Goal: Task Accomplishment & Management: Complete application form

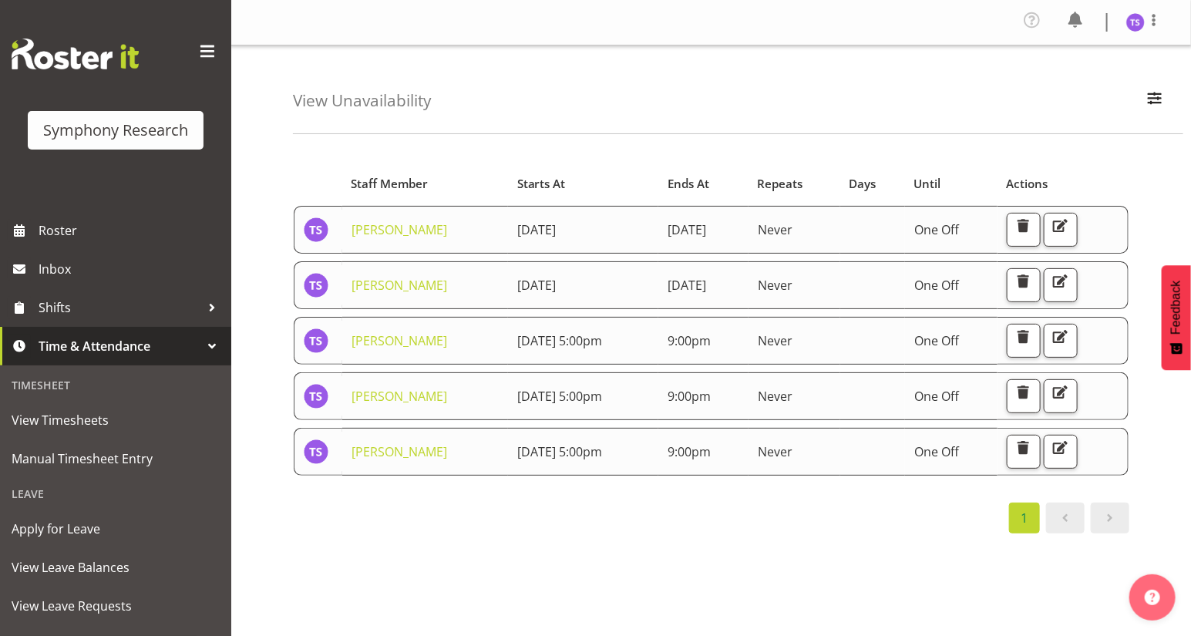
click at [86, 345] on span "Time & Attendance" at bounding box center [120, 346] width 162 height 23
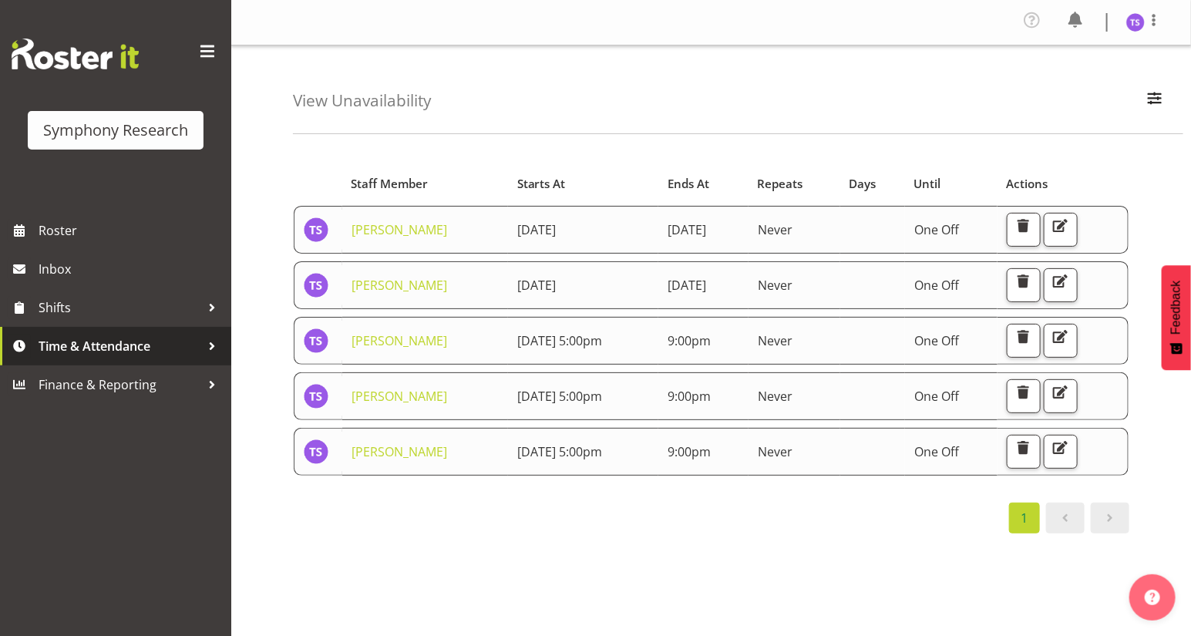
click at [136, 352] on span "Time & Attendance" at bounding box center [120, 346] width 162 height 23
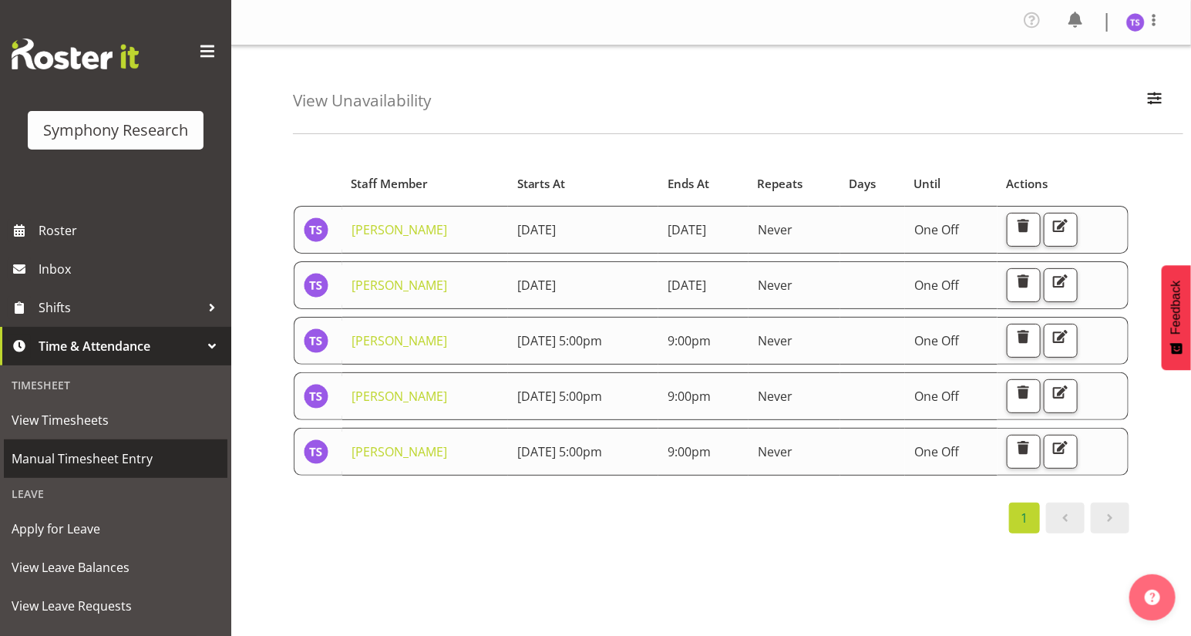
click at [86, 456] on span "Manual Timesheet Entry" at bounding box center [116, 458] width 208 height 23
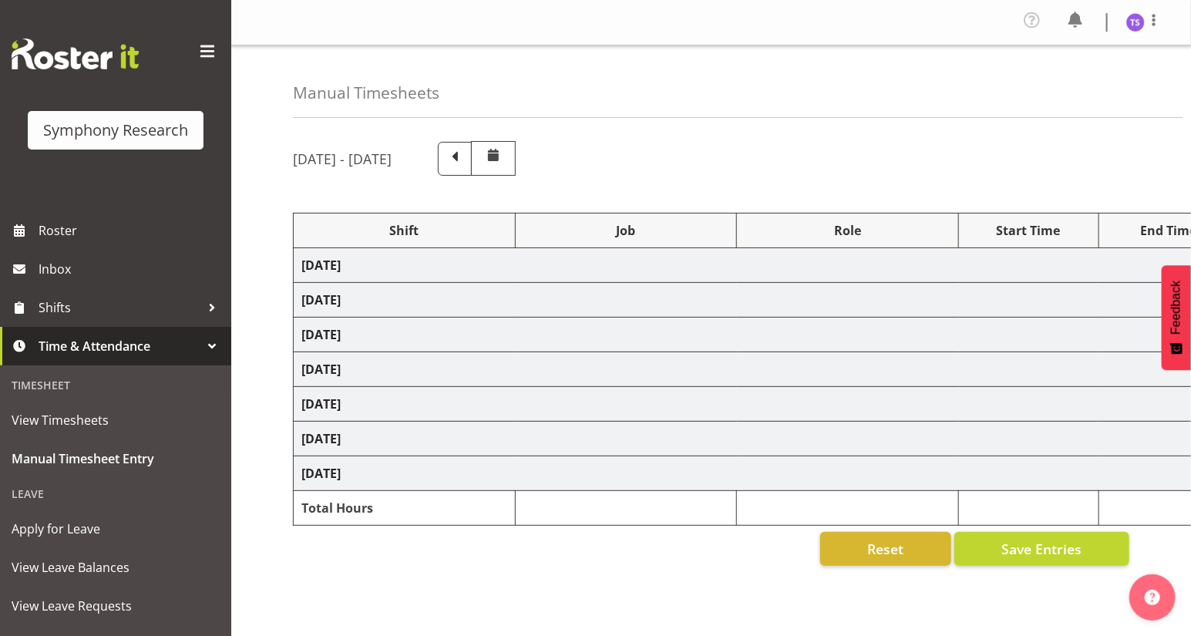
select select "32690"
select select "9636"
select select "47"
select select "81297"
select select "10587"
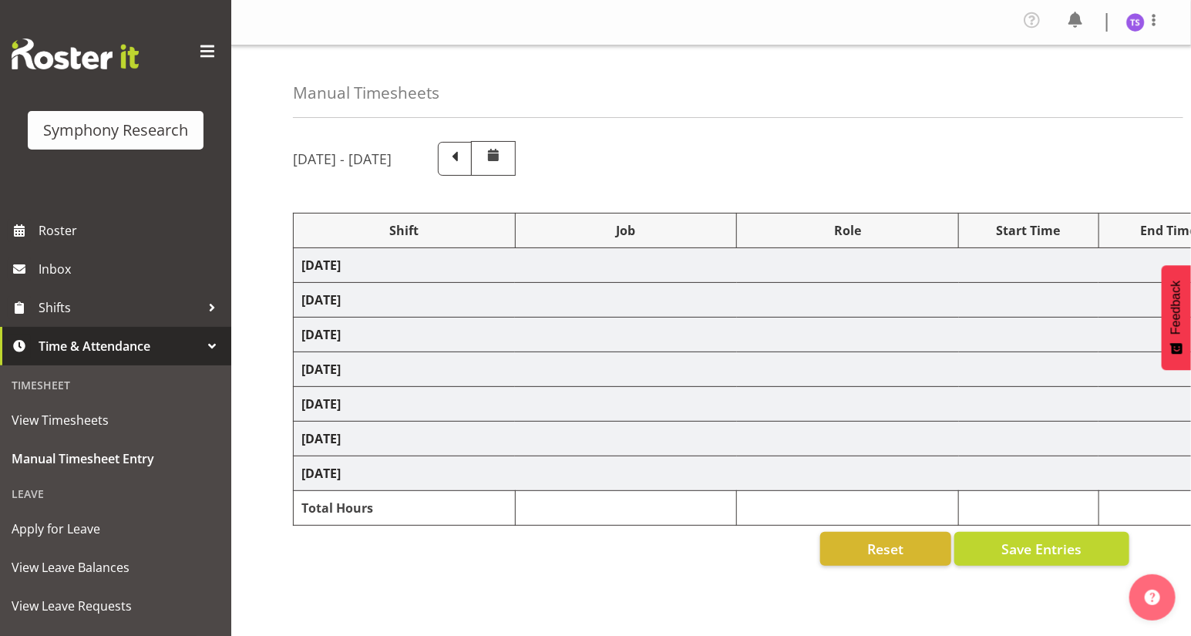
select select "81297"
select select "10587"
select select "47"
select select "32690"
select select "9636"
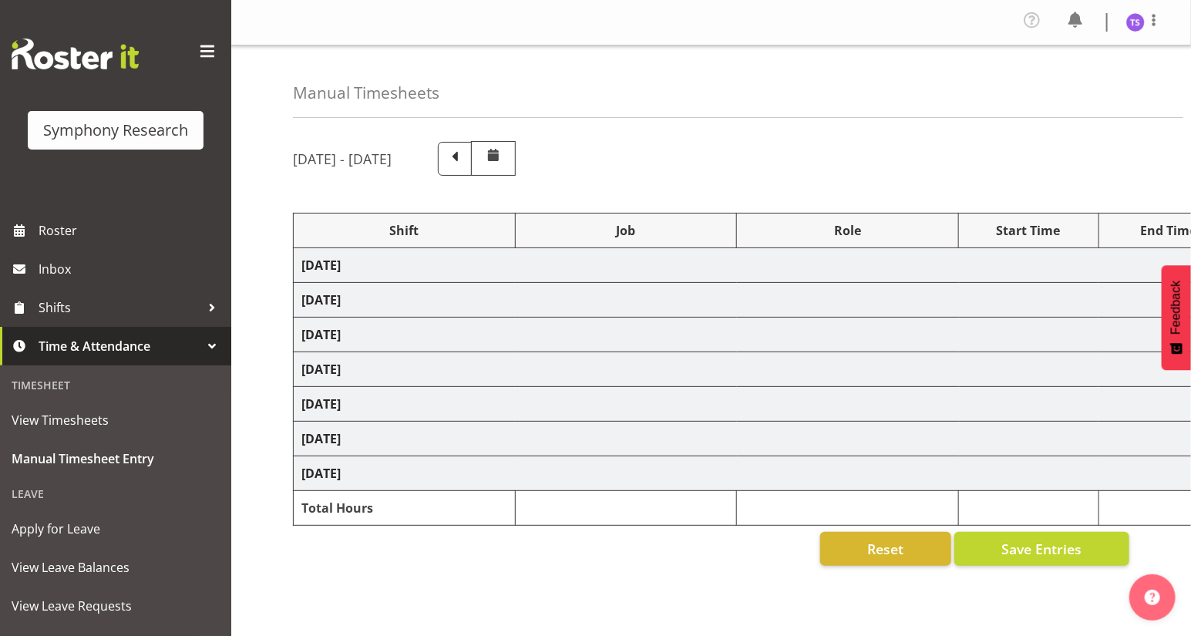
select select "47"
select select "32690"
select select "9636"
select select "47"
select select "32690"
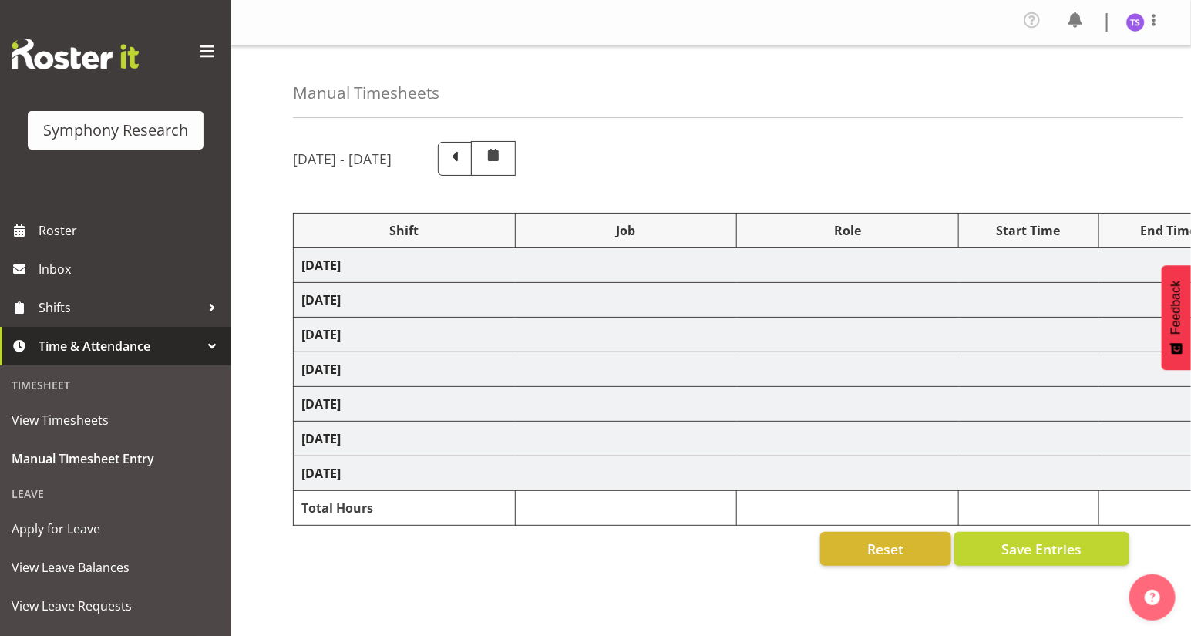
select select "9636"
select select "47"
select select "41604"
select select "10527"
select select "47"
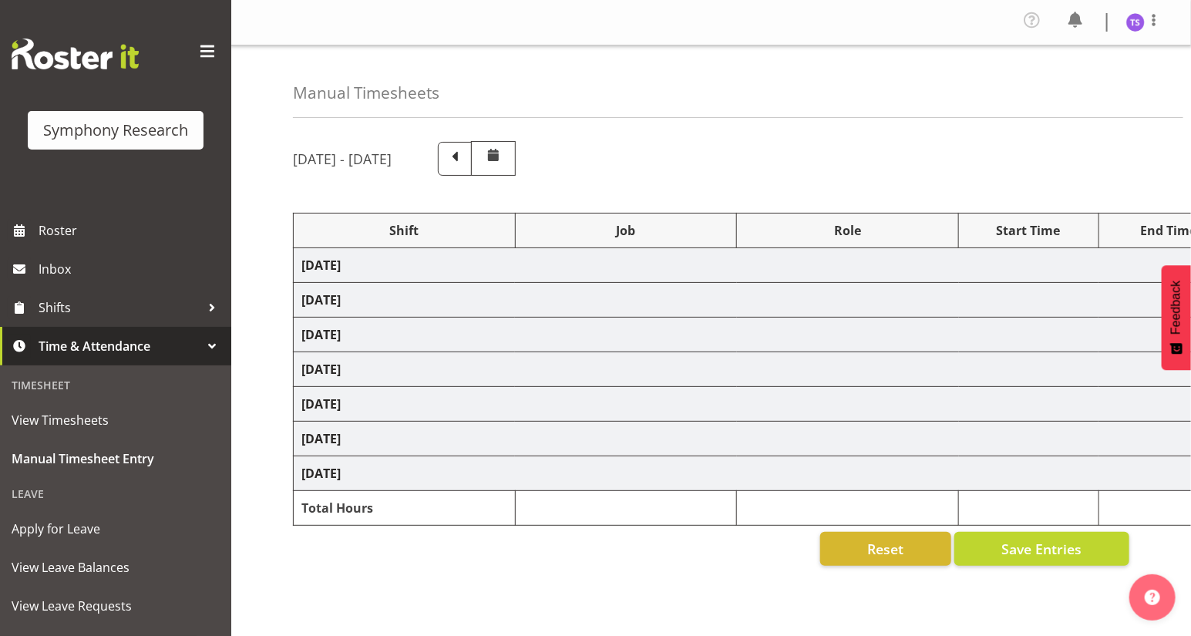
select select "32690"
select select "9636"
select select "47"
select select "81297"
select select "10587"
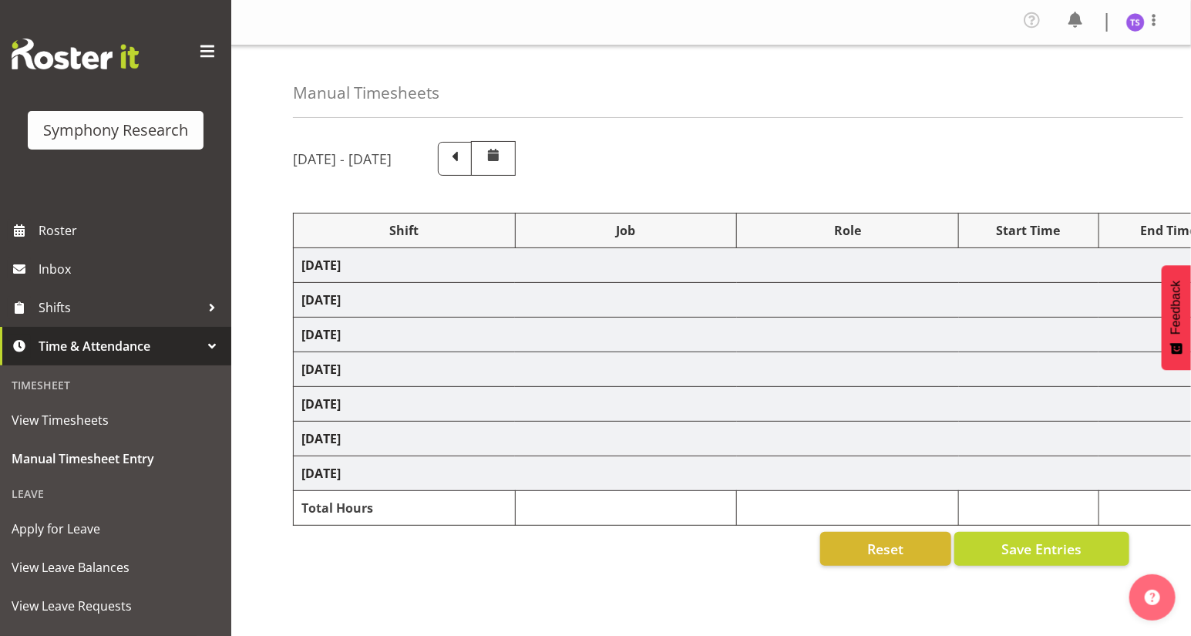
select select "47"
select select "32690"
select select "9636"
select select "47"
select select "81297"
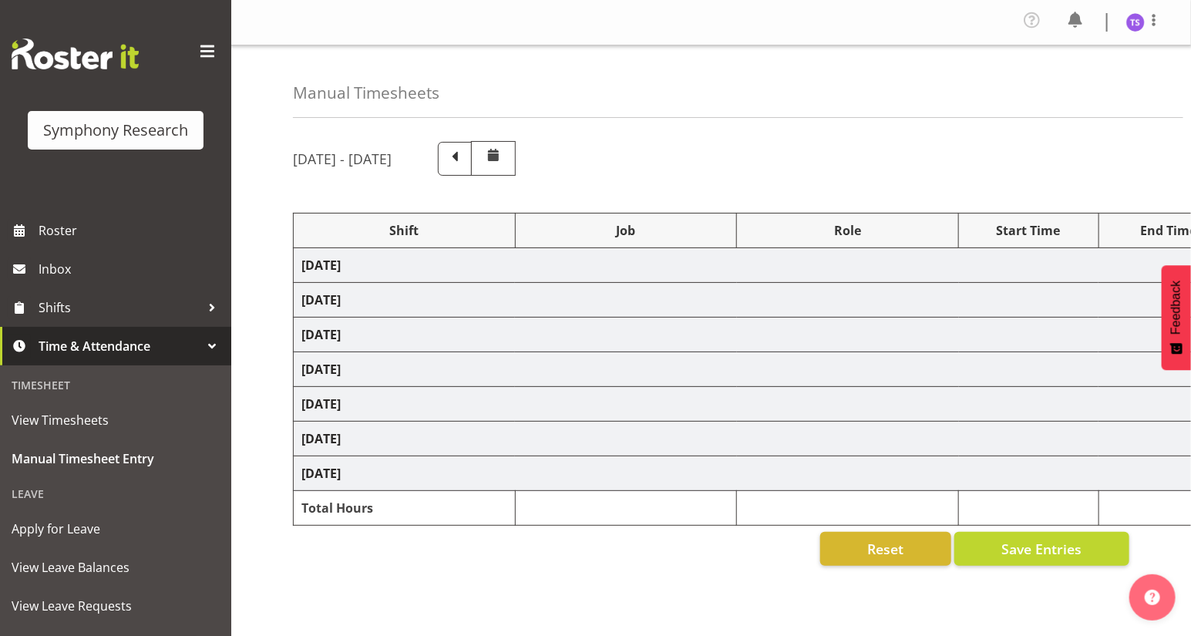
select select "10587"
select select "47"
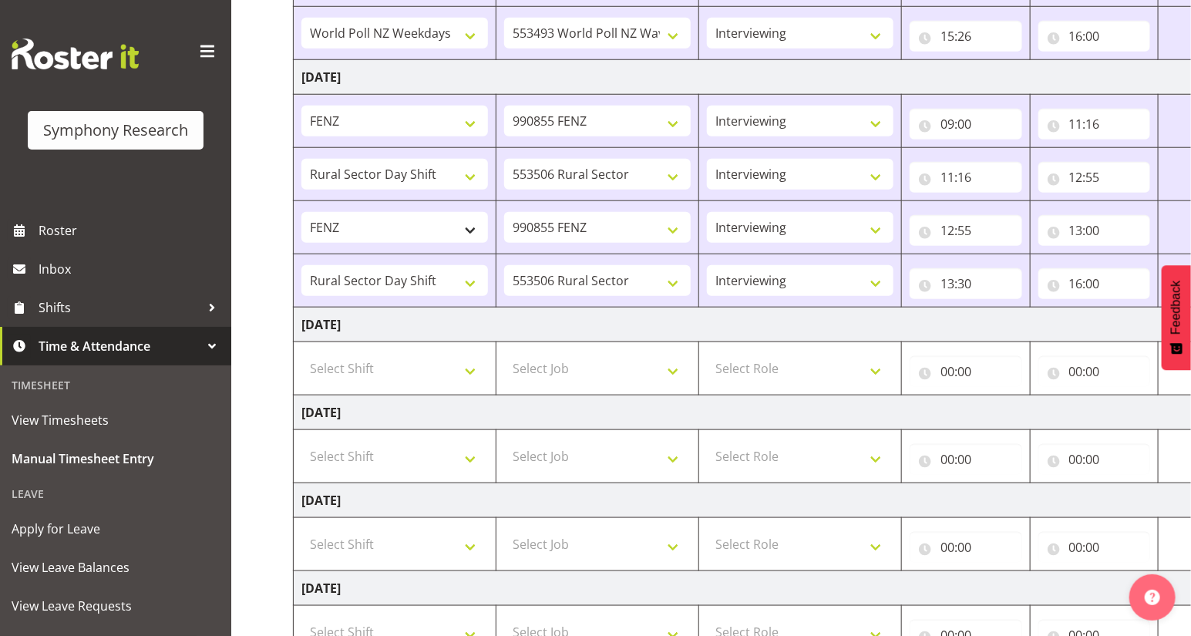
scroll to position [631, 0]
click at [471, 371] on select "Select Shift !!Weekend Residential (Roster IT Shift Label) *Business 9/10am ~ 4…" at bounding box center [394, 367] width 187 height 31
select select "81297"
click at [301, 352] on select "Select Shift !!Weekend Residential (Roster IT Shift Label) *Business 9/10am ~ 4…" at bounding box center [394, 367] width 187 height 31
click at [676, 373] on select "Select Job 550060 IF Admin 553492 World Poll Aus Wave 2 Main 2025 553493 World …" at bounding box center [597, 367] width 187 height 31
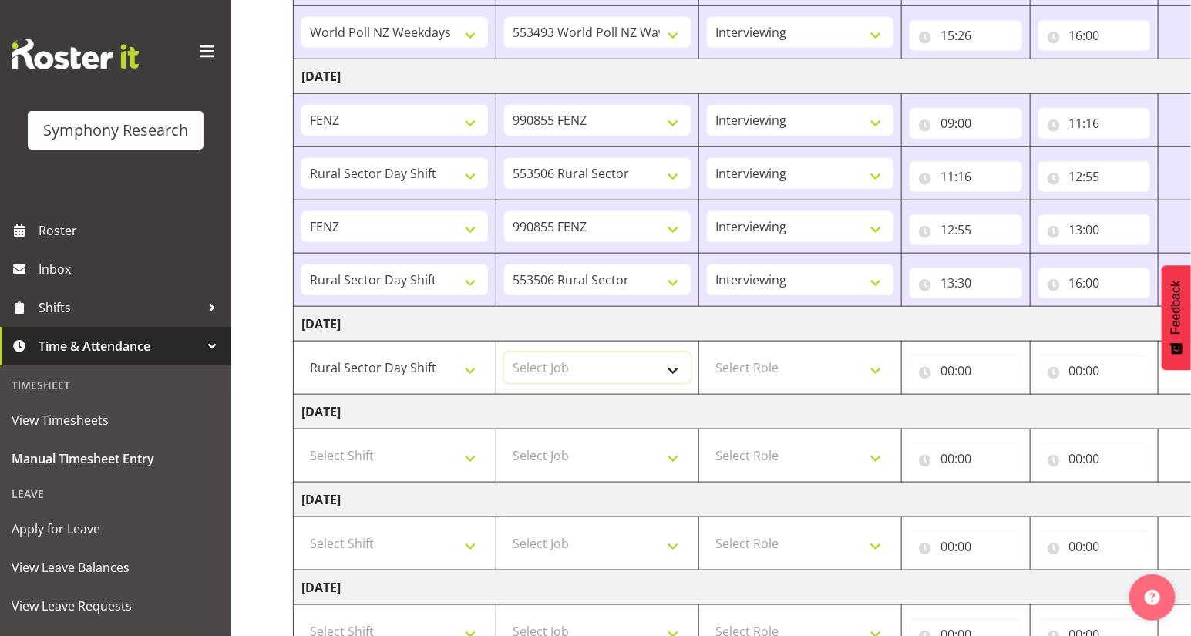
select select "10587"
click at [504, 352] on select "Select Job 550060 IF Admin 553492 World Poll Aus Wave 2 Main 2025 553493 World …" at bounding box center [597, 367] width 187 height 31
click at [873, 371] on select "Select Role Briefing Interviewing" at bounding box center [800, 367] width 187 height 31
select select "47"
click at [707, 352] on select "Select Role Briefing Interviewing" at bounding box center [800, 367] width 187 height 31
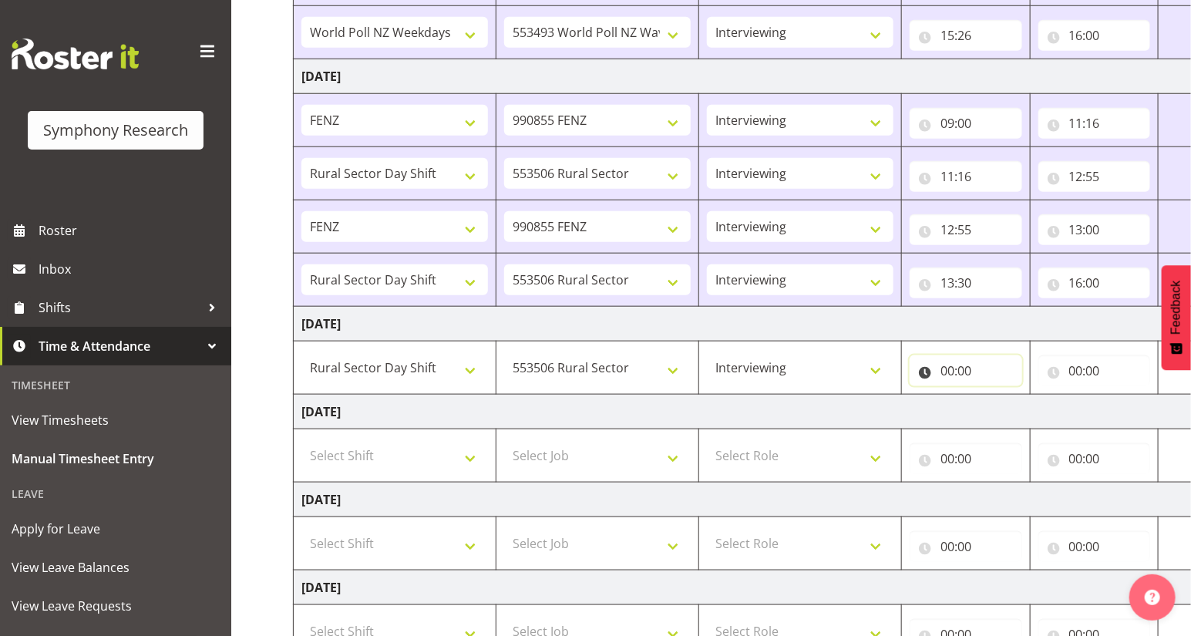
click at [945, 375] on input "00:00" at bounding box center [966, 370] width 113 height 31
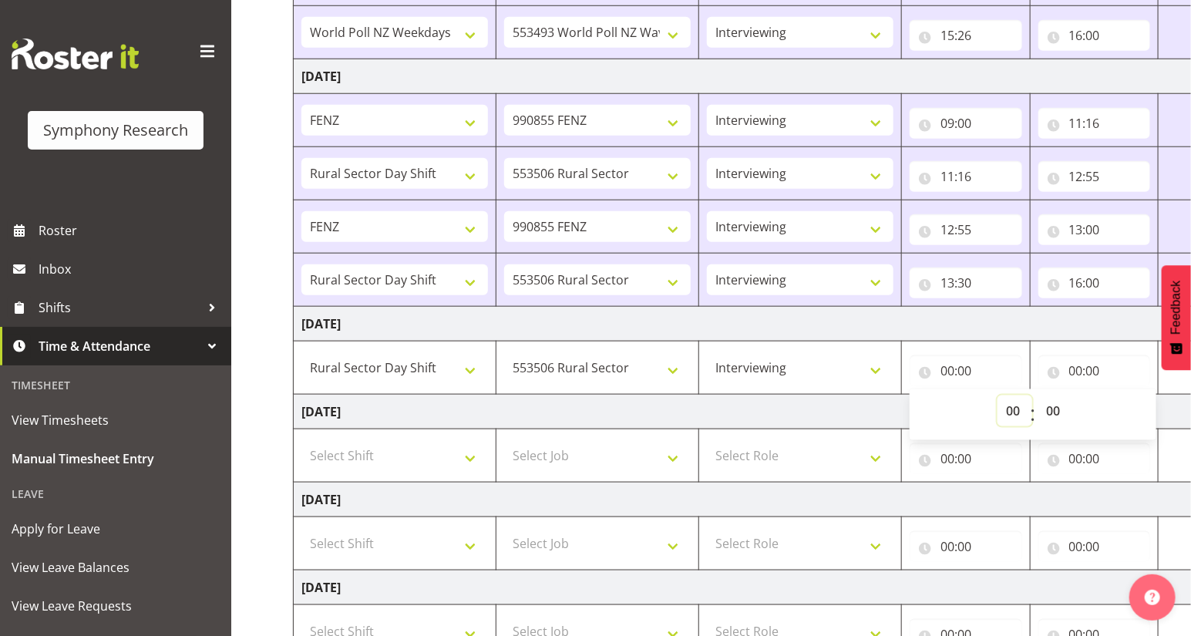
click at [1008, 411] on select "00 01 02 03 04 05 06 07 08 09 10 11 12 13 14 15 16 17 18 19 20 21 22 23" at bounding box center [1015, 410] width 35 height 31
select select "9"
click at [1032, 395] on select "00 01 02 03 04 05 06 07 08 09 10 11 12 13 14 15 16 17 18 19 20 21 22 23" at bounding box center [1015, 410] width 35 height 31
type input "09:00"
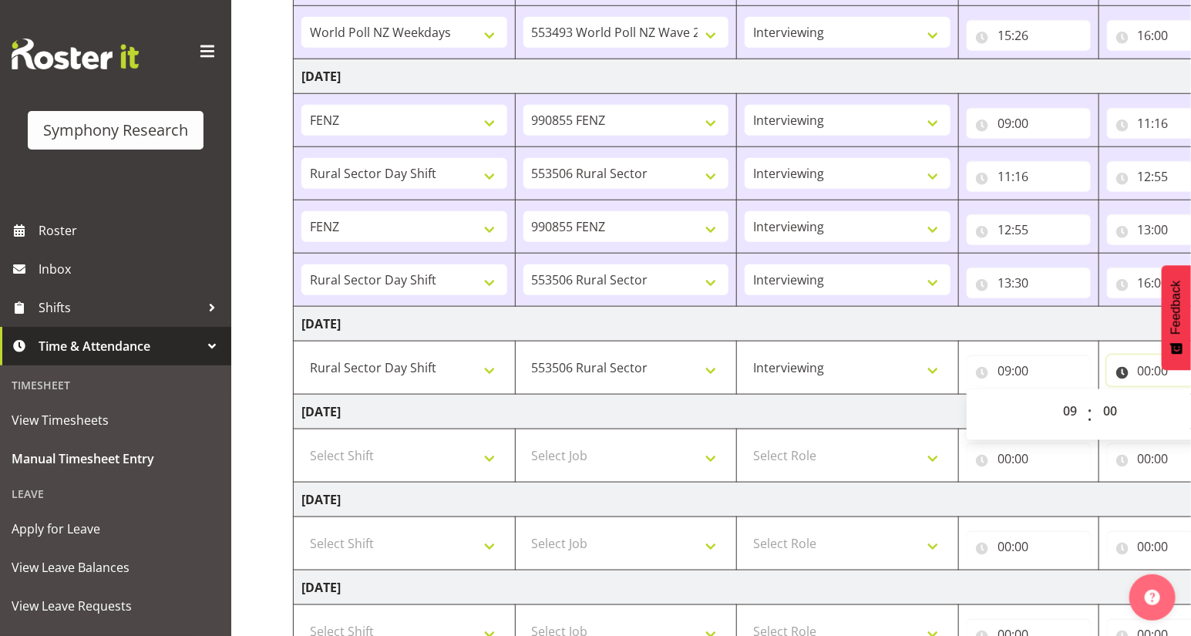
click at [1142, 376] on input "00:00" at bounding box center [1169, 370] width 124 height 31
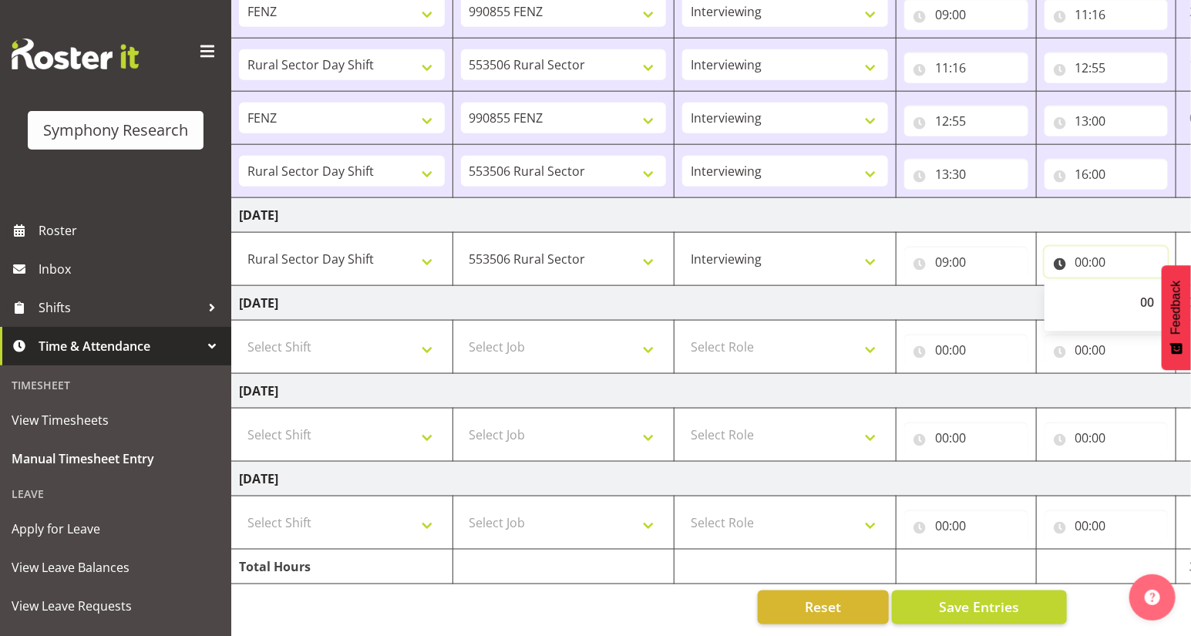
scroll to position [0, 180]
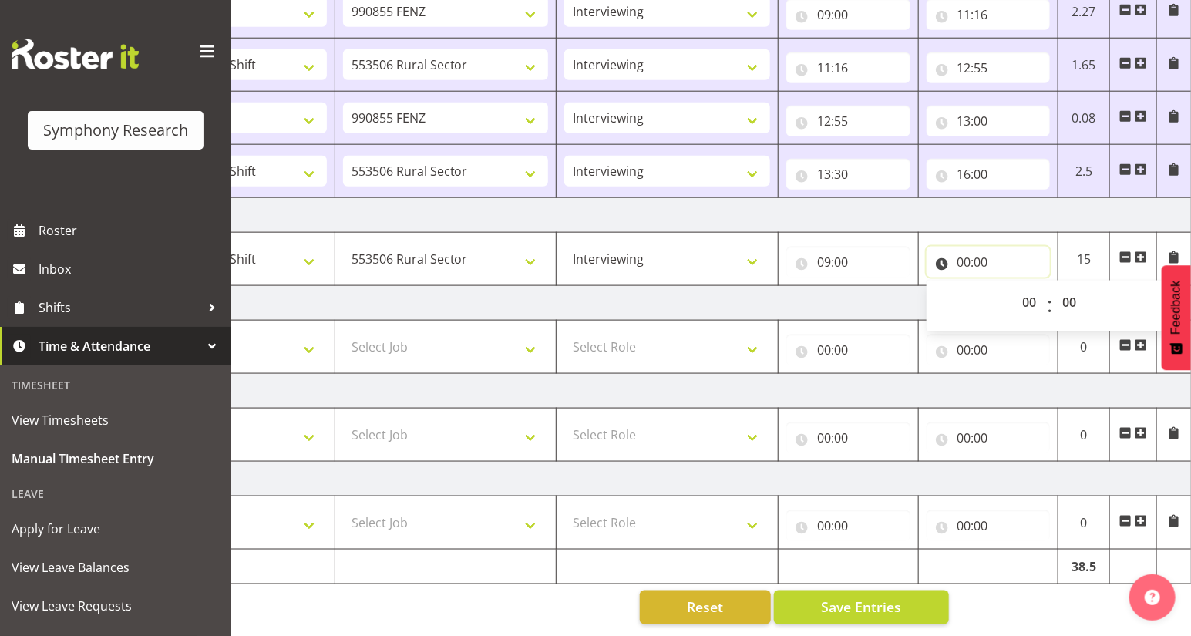
click at [961, 261] on input "00:00" at bounding box center [989, 262] width 124 height 31
click at [967, 264] on input "00:00" at bounding box center [989, 262] width 124 height 31
click at [1023, 303] on select "00 01 02 03 04 05 06 07 08 09 10 11 12 13 14 15 16 17 18 19 20 21 22 23" at bounding box center [1032, 302] width 35 height 31
select select "12"
click at [1015, 287] on select "00 01 02 03 04 05 06 07 08 09 10 11 12 13 14 15 16 17 18 19 20 21 22 23" at bounding box center [1032, 302] width 35 height 31
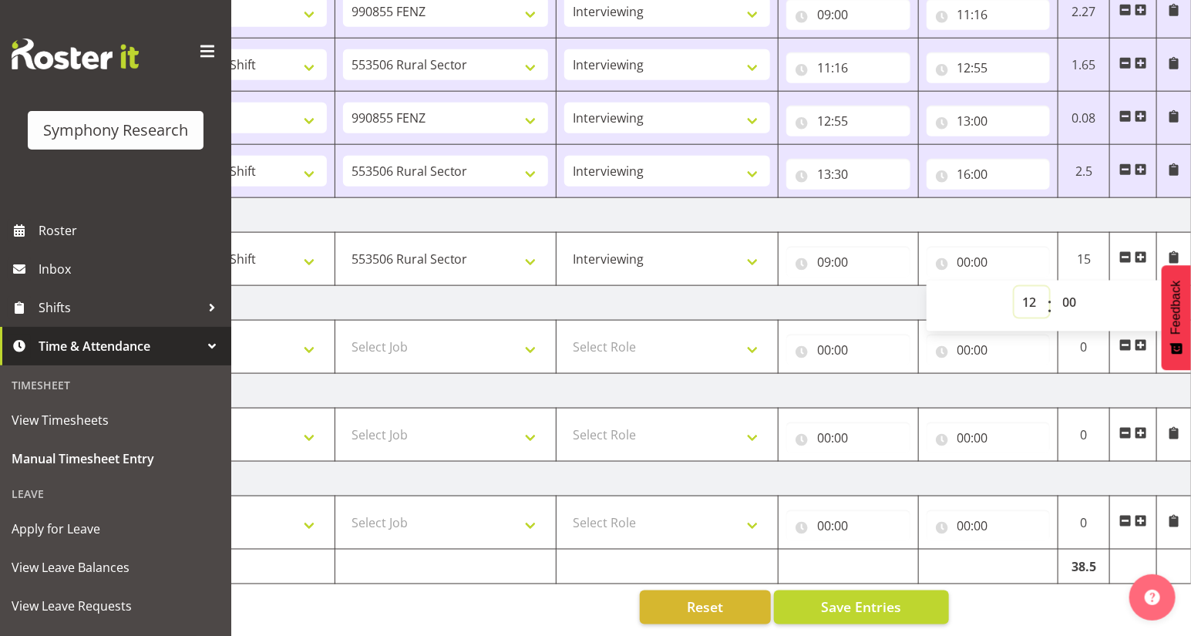
type input "12:00"
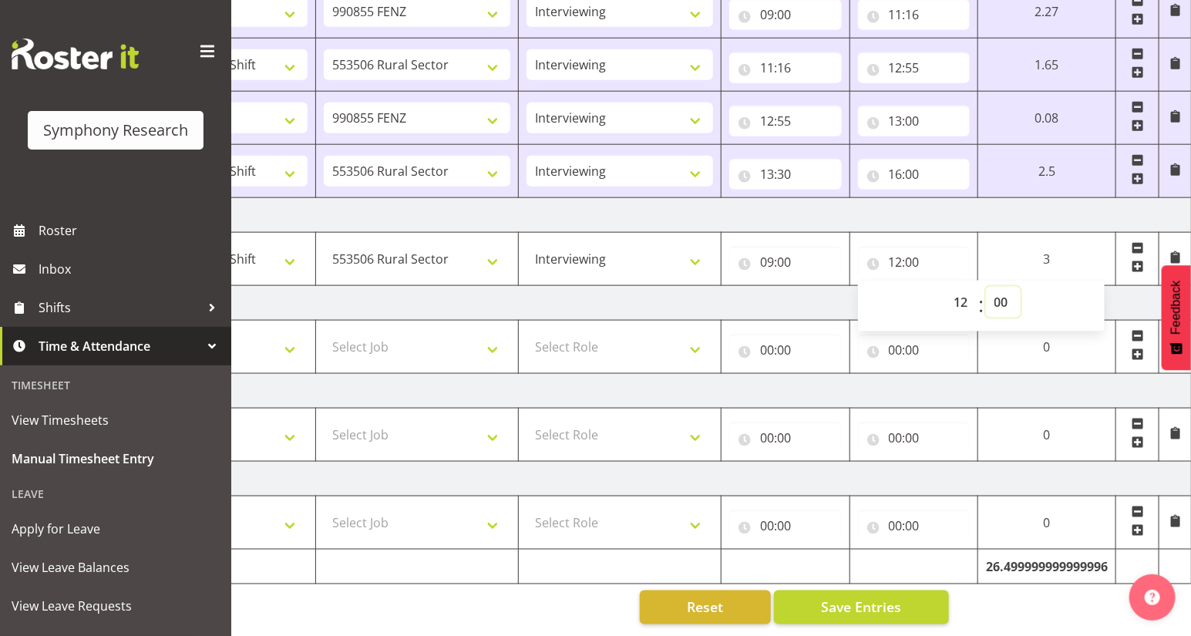
click at [998, 298] on select "00 01 02 03 04 05 06 07 08 09 10 11 12 13 14 15 16 17 18 19 20 21 22 23 24 25 2…" at bounding box center [1003, 302] width 35 height 31
select select "30"
click at [986, 287] on select "00 01 02 03 04 05 06 07 08 09 10 11 12 13 14 15 16 17 18 19 20 21 22 23 24 25 2…" at bounding box center [1003, 302] width 35 height 31
type input "12:30"
click at [1139, 261] on span at bounding box center [1138, 267] width 12 height 12
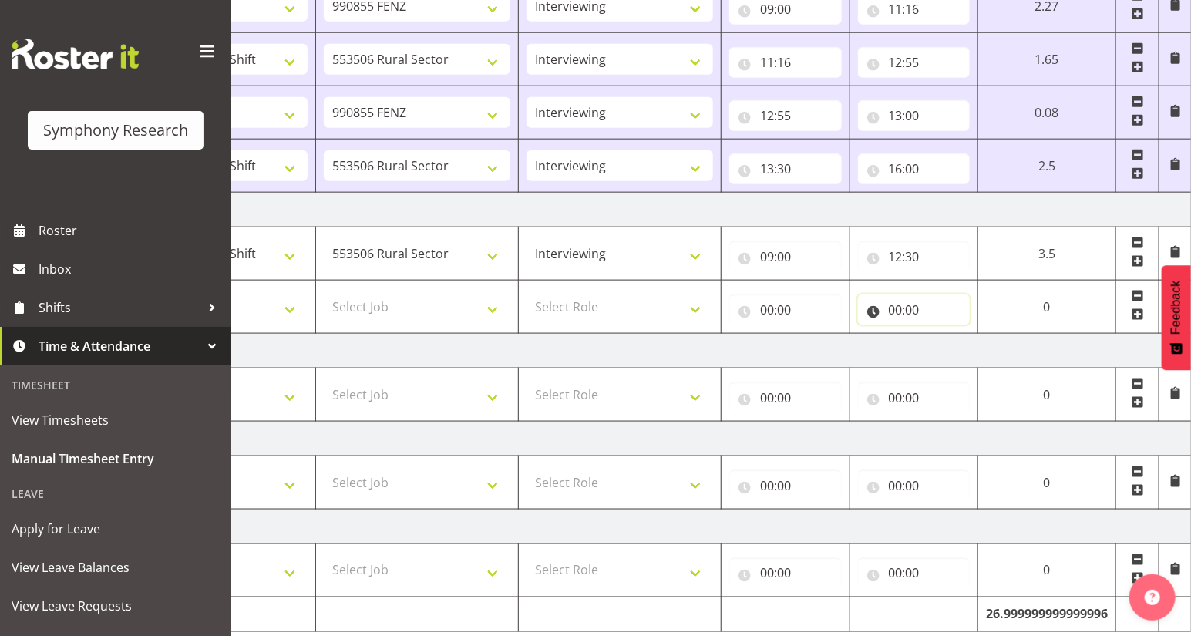
click at [891, 312] on input "00:00" at bounding box center [914, 309] width 113 height 31
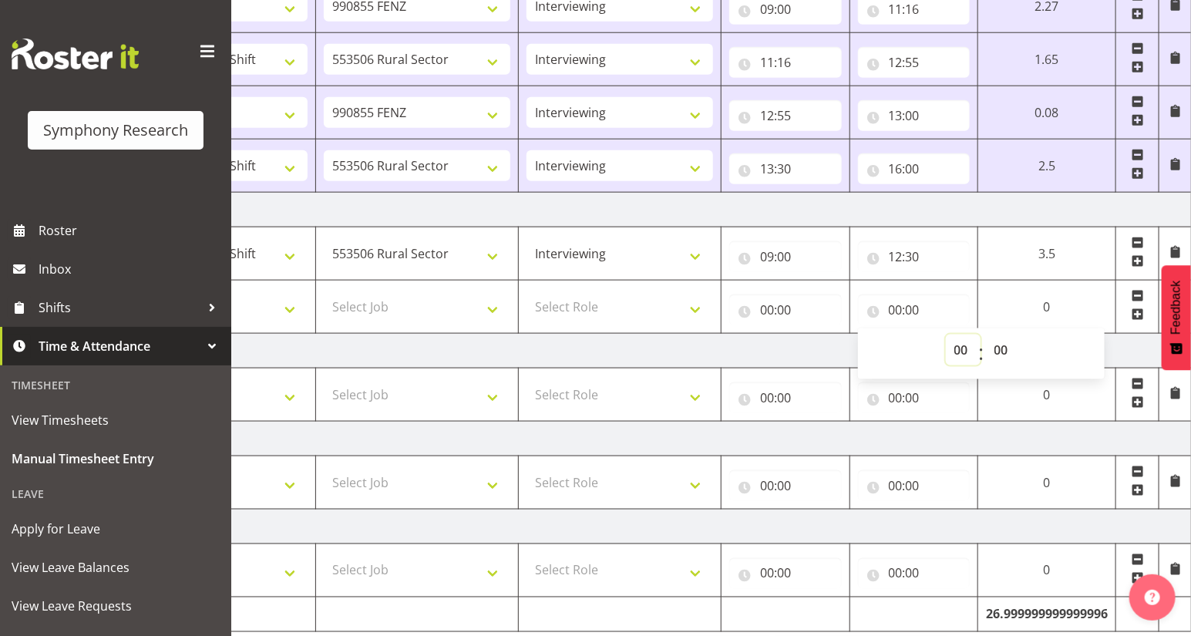
click at [948, 350] on select "00 01 02 03 04 05 06 07 08 09 10 11 12 13 14 15 16 17 18 19 20 21 22 23" at bounding box center [963, 350] width 35 height 31
select select "16"
click at [981, 335] on select "00 01 02 03 04 05 06 07 08 09 10 11 12 13 14 15 16 17 18 19 20 21 22 23" at bounding box center [963, 350] width 35 height 31
type input "16:00"
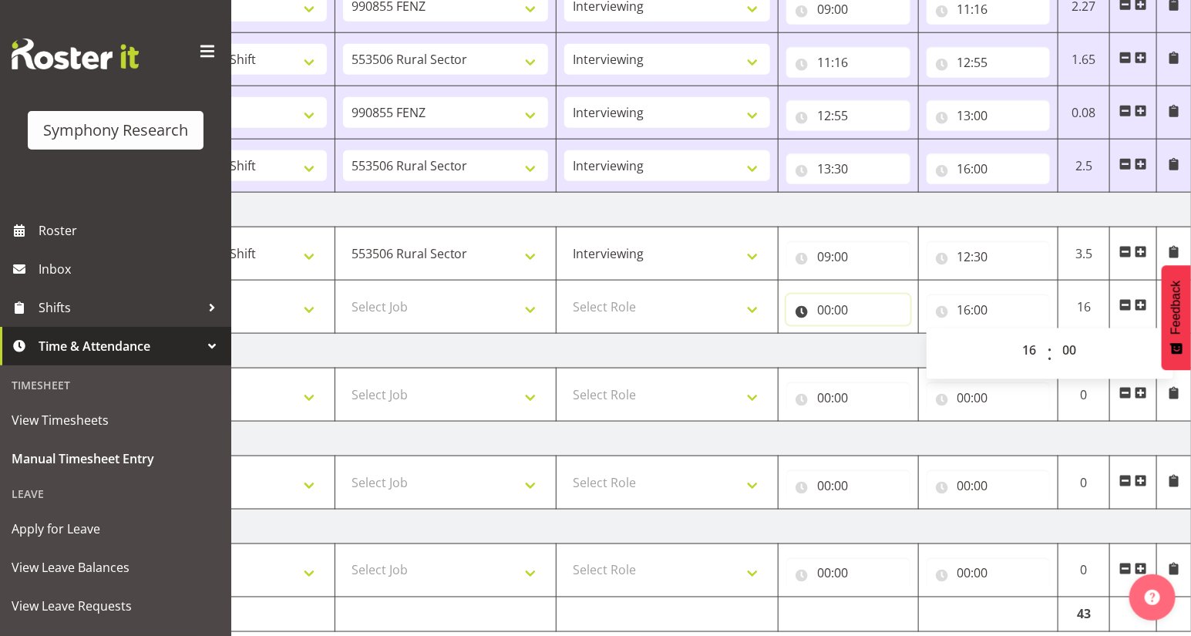
click at [819, 314] on input "00:00" at bounding box center [848, 309] width 124 height 31
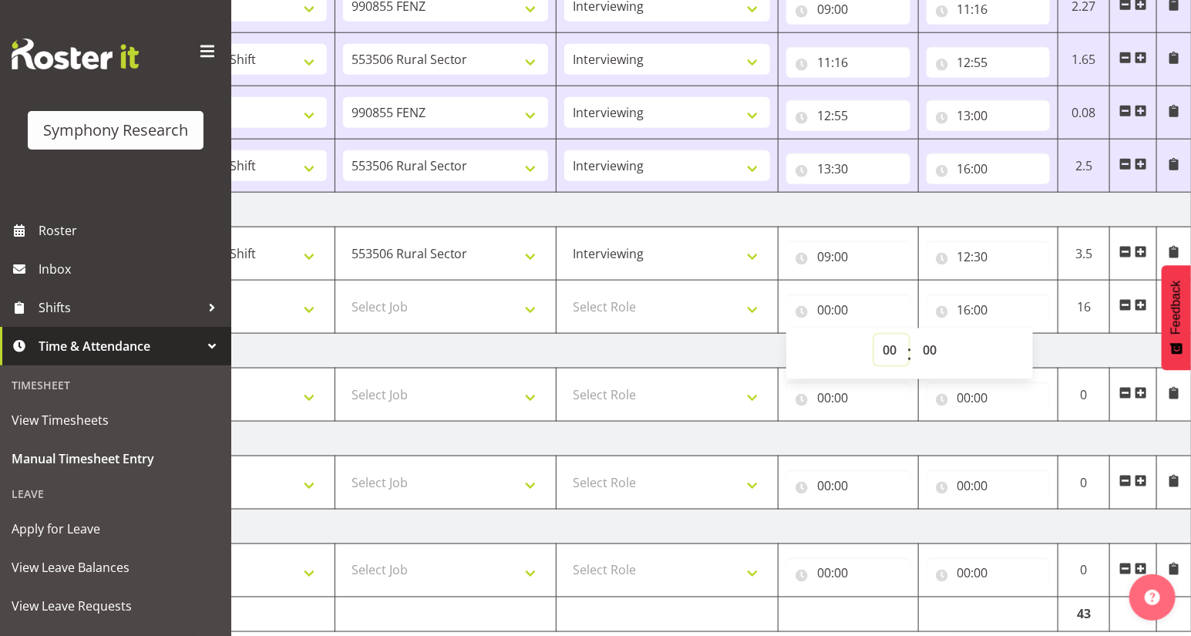
click at [887, 350] on select "00 01 02 03 04 05 06 07 08 09 10 11 12 13 14 15 16 17 18 19 20 21 22 23" at bounding box center [891, 350] width 35 height 31
select select "13"
click at [874, 335] on select "00 01 02 03 04 05 06 07 08 09 10 11 12 13 14 15 16 17 18 19 20 21 22 23" at bounding box center [891, 350] width 35 height 31
type input "13:00"
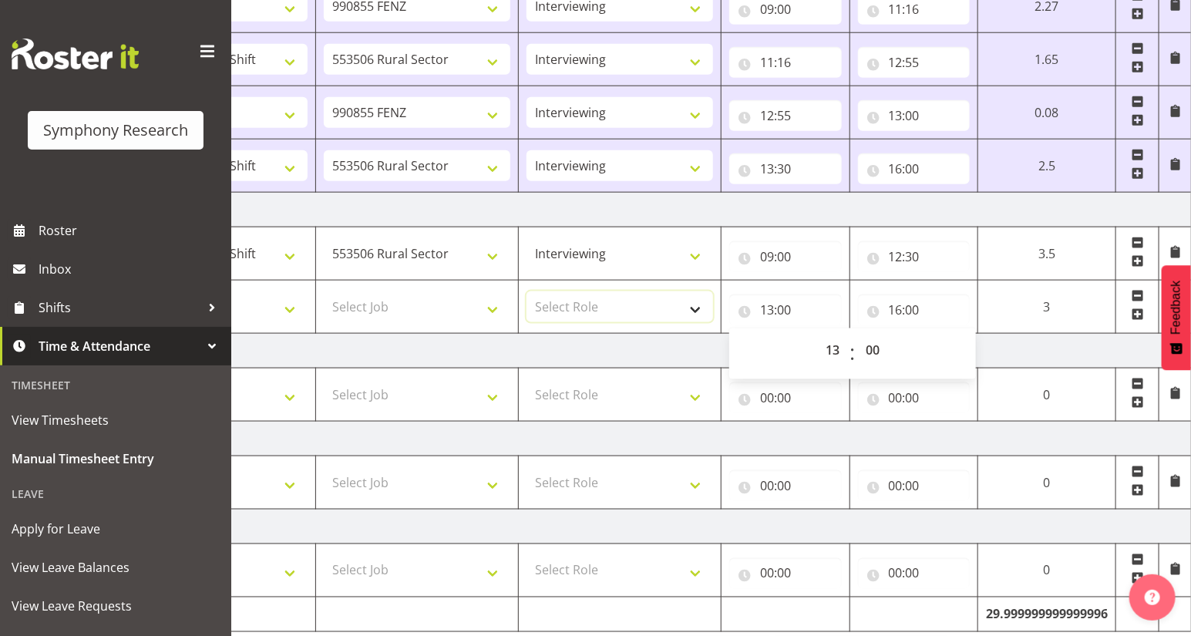
click at [688, 310] on select "Select Role Briefing Interviewing" at bounding box center [620, 306] width 187 height 31
select select "47"
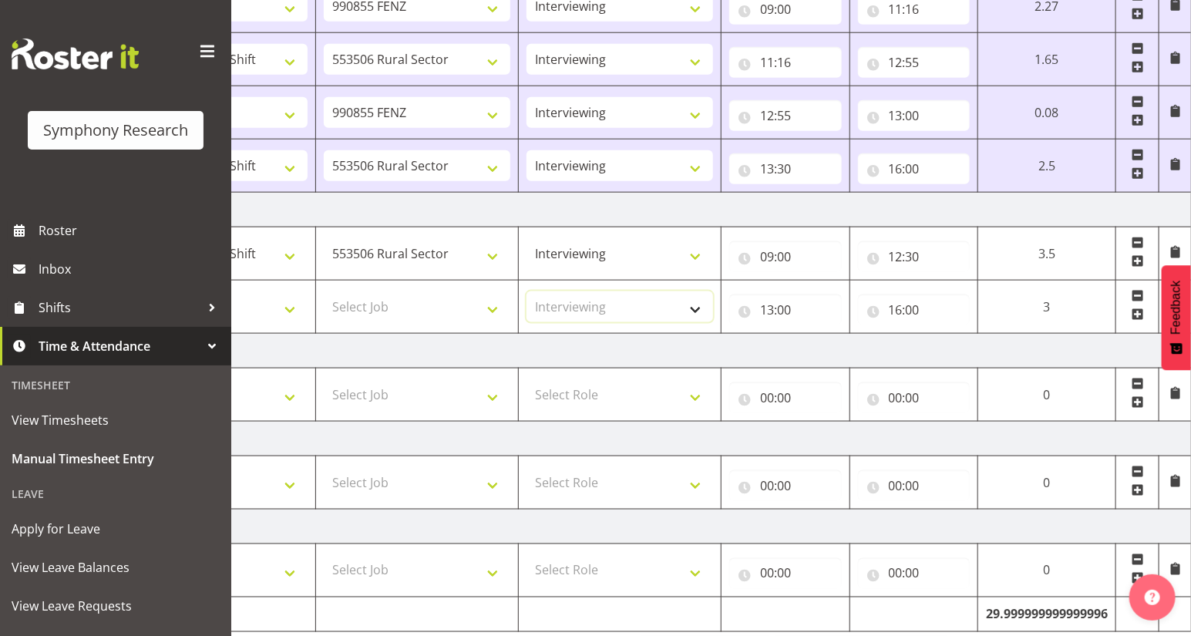
click at [527, 291] on select "Select Role Briefing Interviewing" at bounding box center [620, 306] width 187 height 31
click at [486, 304] on select "Select Job 550060 IF Admin 553492 World Poll Aus Wave 2 Main 2025 553493 World …" at bounding box center [417, 306] width 187 height 31
select select "10587"
click at [324, 291] on select "Select Job 550060 IF Admin 553492 World Poll Aus Wave 2 Main 2025 553493 World …" at bounding box center [417, 306] width 187 height 31
click at [289, 304] on select "Select Shift !!Weekend Residential (Roster IT Shift Label) *Business 9/10am ~ 4…" at bounding box center [214, 306] width 187 height 31
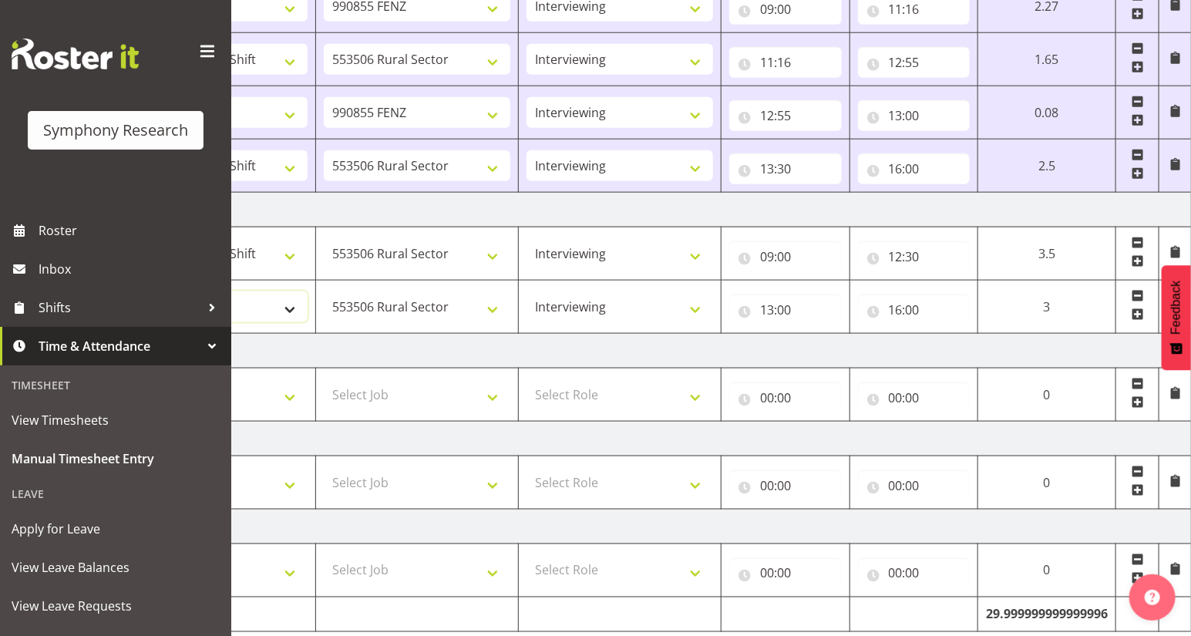
select select "81297"
click at [121, 291] on select "Select Shift !!Weekend Residential (Roster IT Shift Label) *Business 9/10am ~ 4…" at bounding box center [214, 306] width 187 height 31
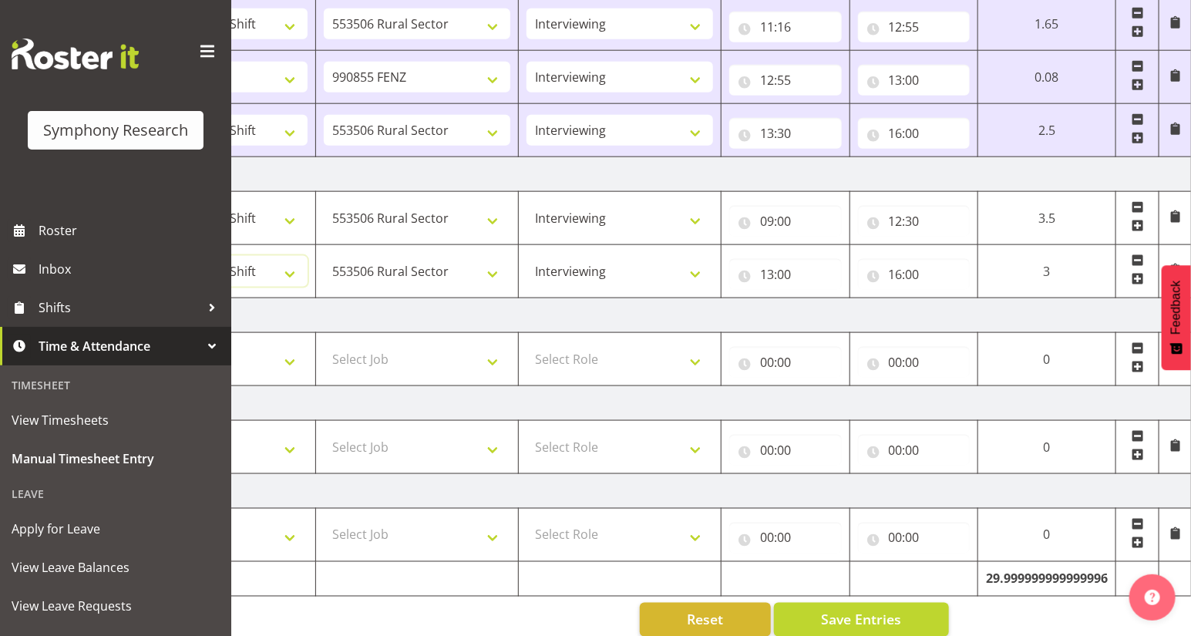
scroll to position [798, 0]
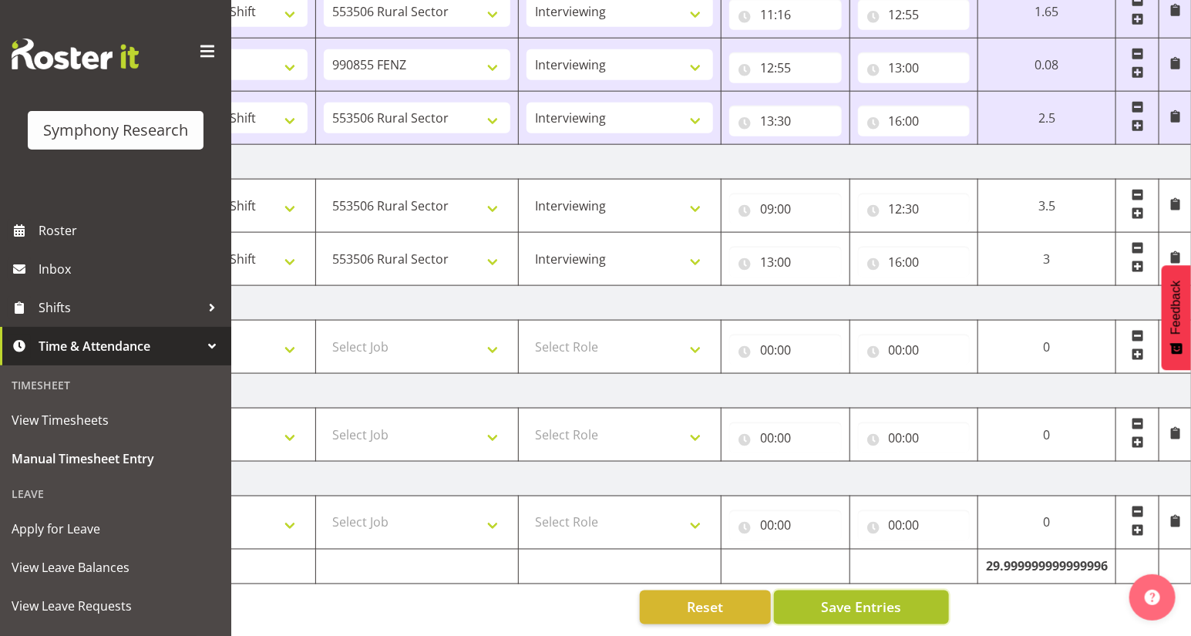
click at [851, 601] on span "Save Entries" at bounding box center [861, 607] width 80 height 20
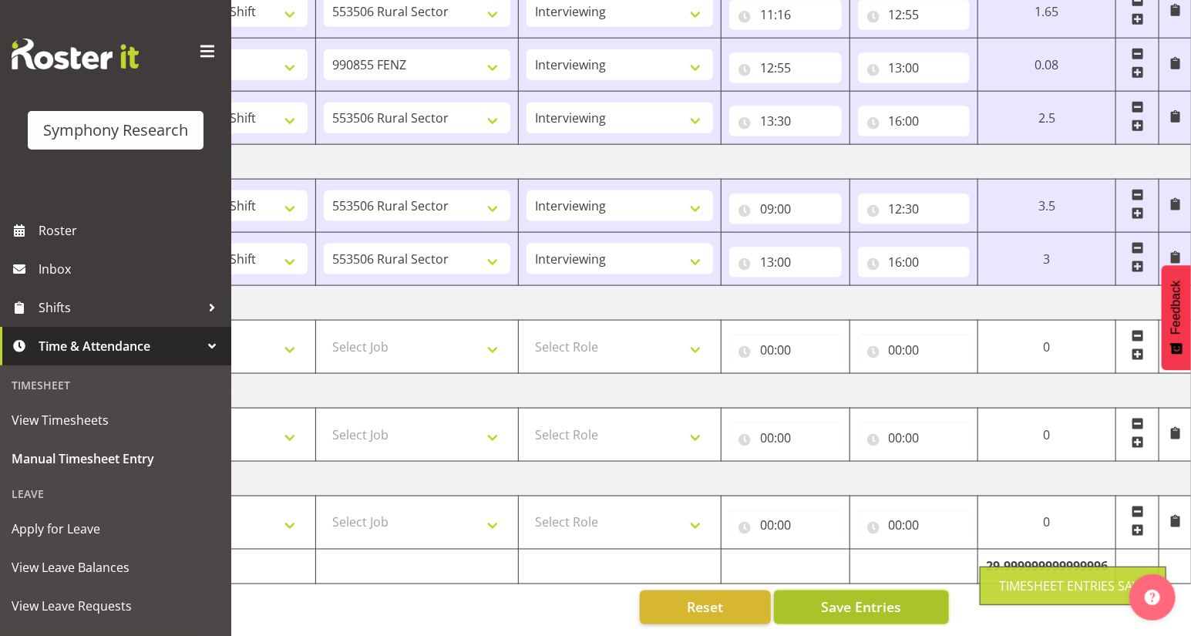
click at [859, 597] on span "Save Entries" at bounding box center [861, 607] width 80 height 20
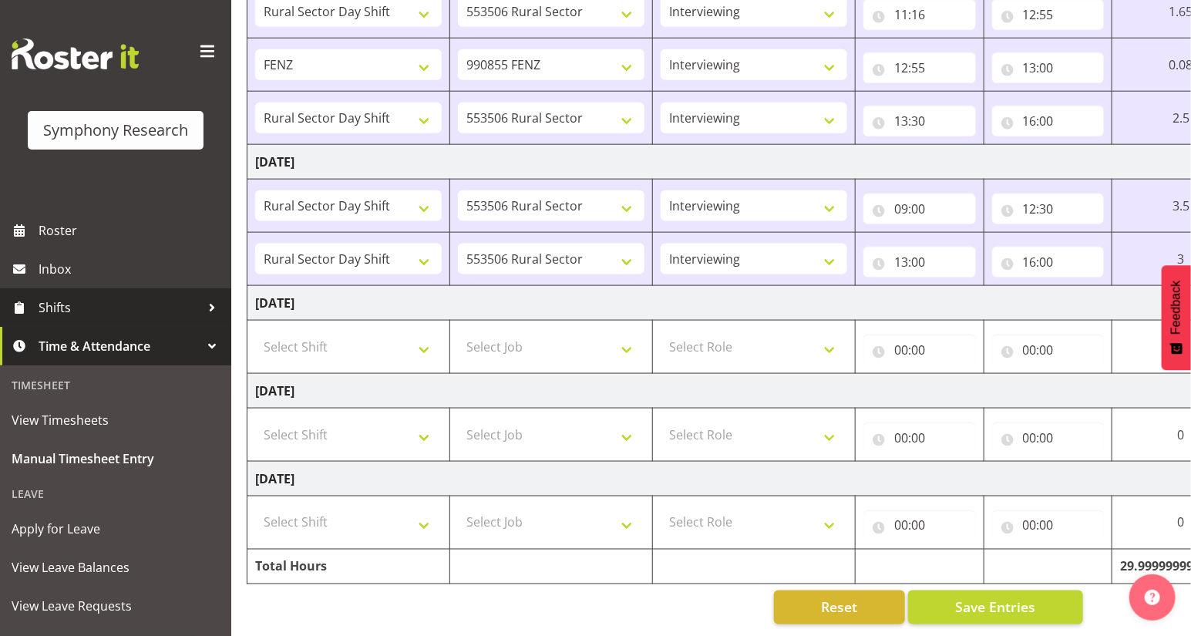
click at [56, 307] on span "Shifts" at bounding box center [120, 307] width 162 height 23
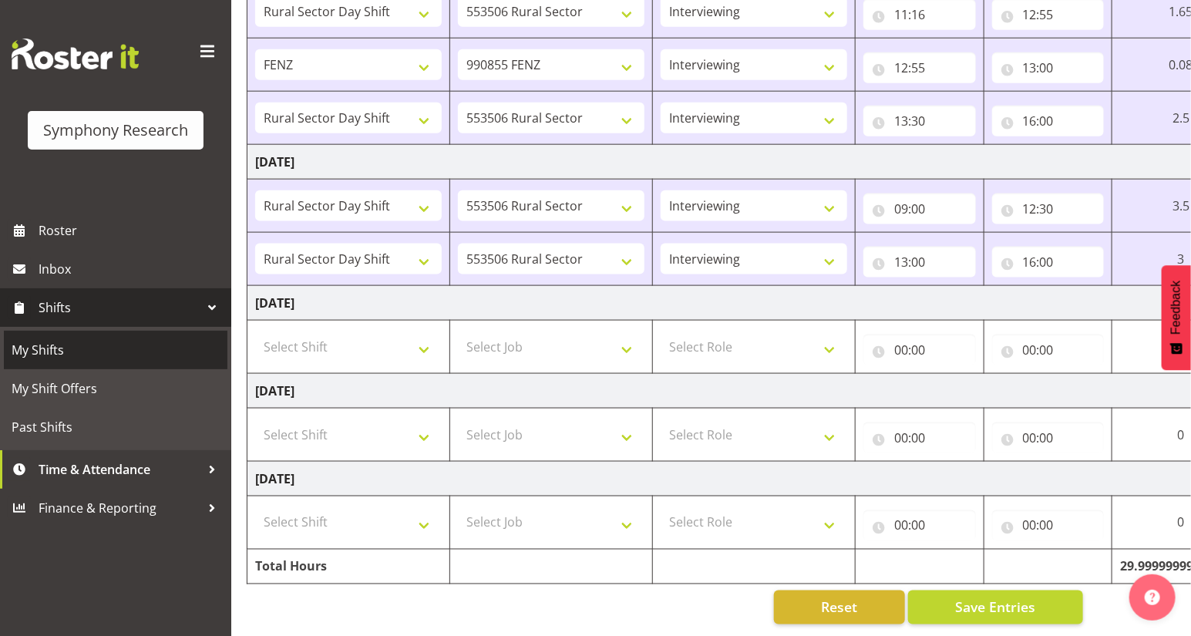
click at [49, 352] on span "My Shifts" at bounding box center [116, 349] width 208 height 23
